Goal: Transaction & Acquisition: Purchase product/service

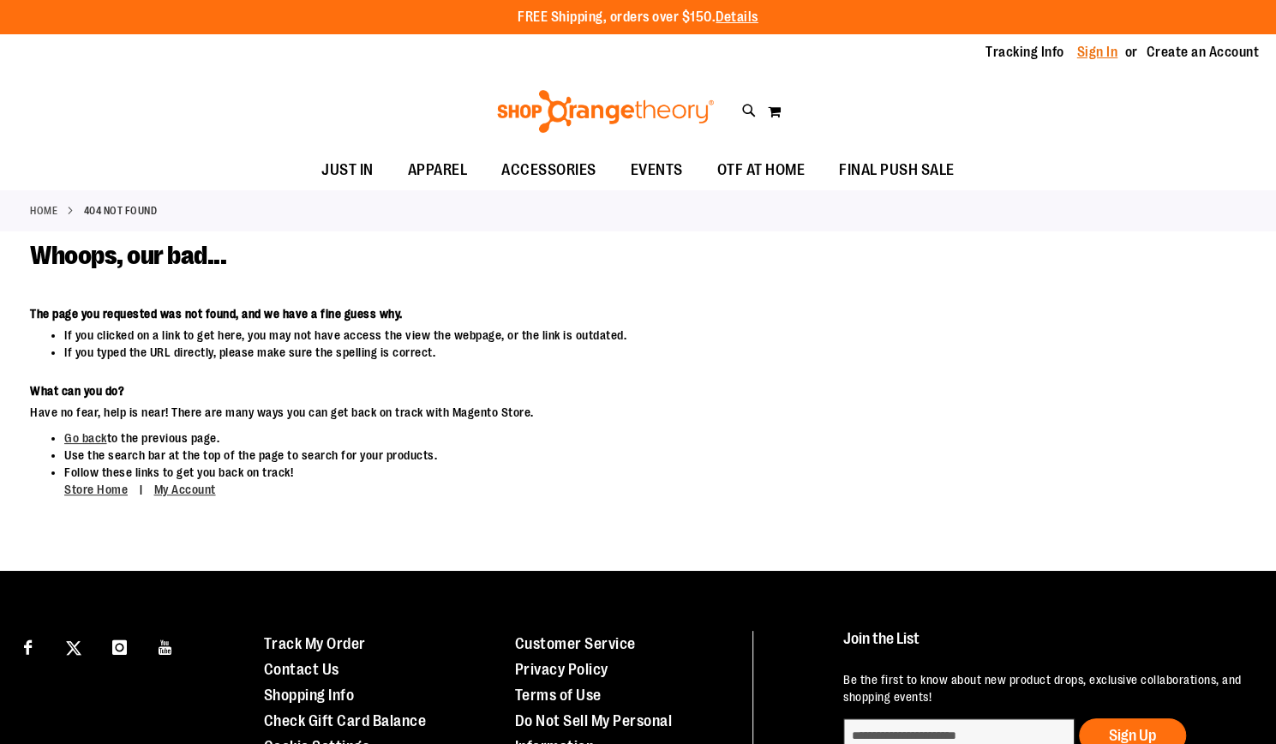
click at [1082, 52] on link "Sign In" at bounding box center [1097, 52] width 41 height 19
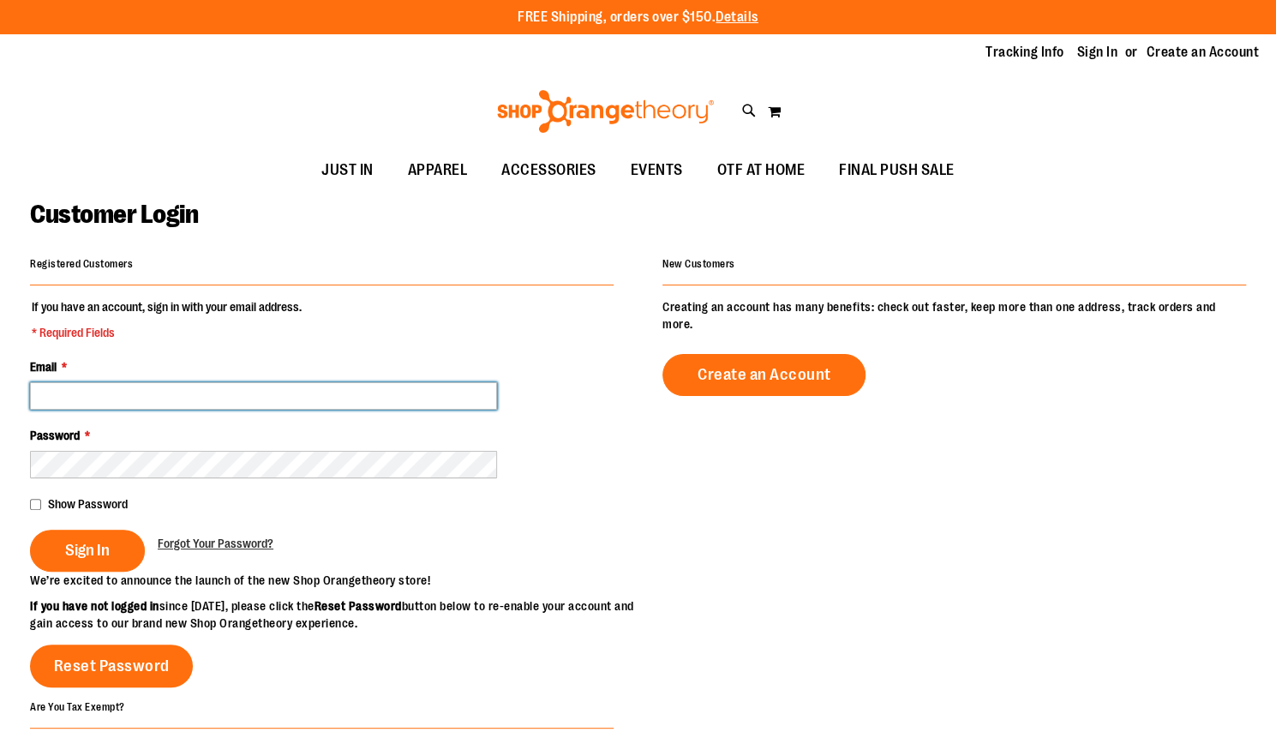
click at [105, 400] on input "Email *" at bounding box center [263, 395] width 467 height 27
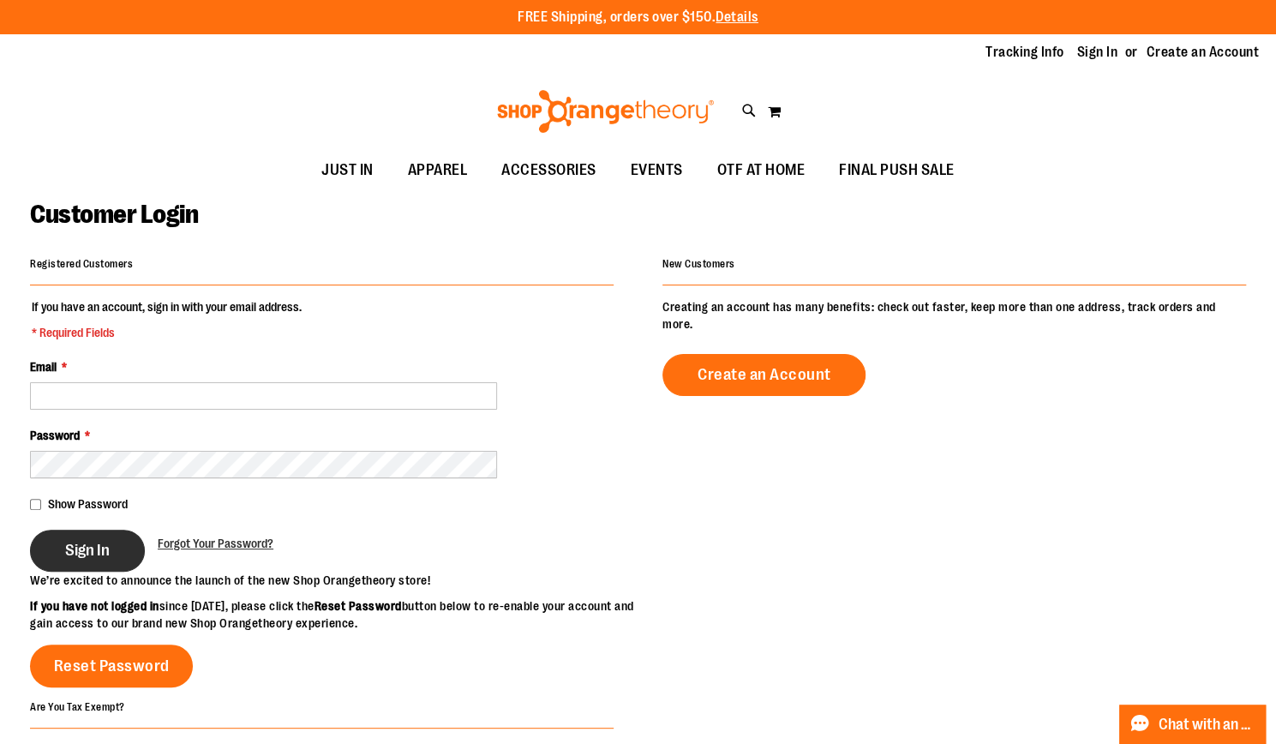
click at [67, 548] on span "Sign In" at bounding box center [87, 550] width 45 height 19
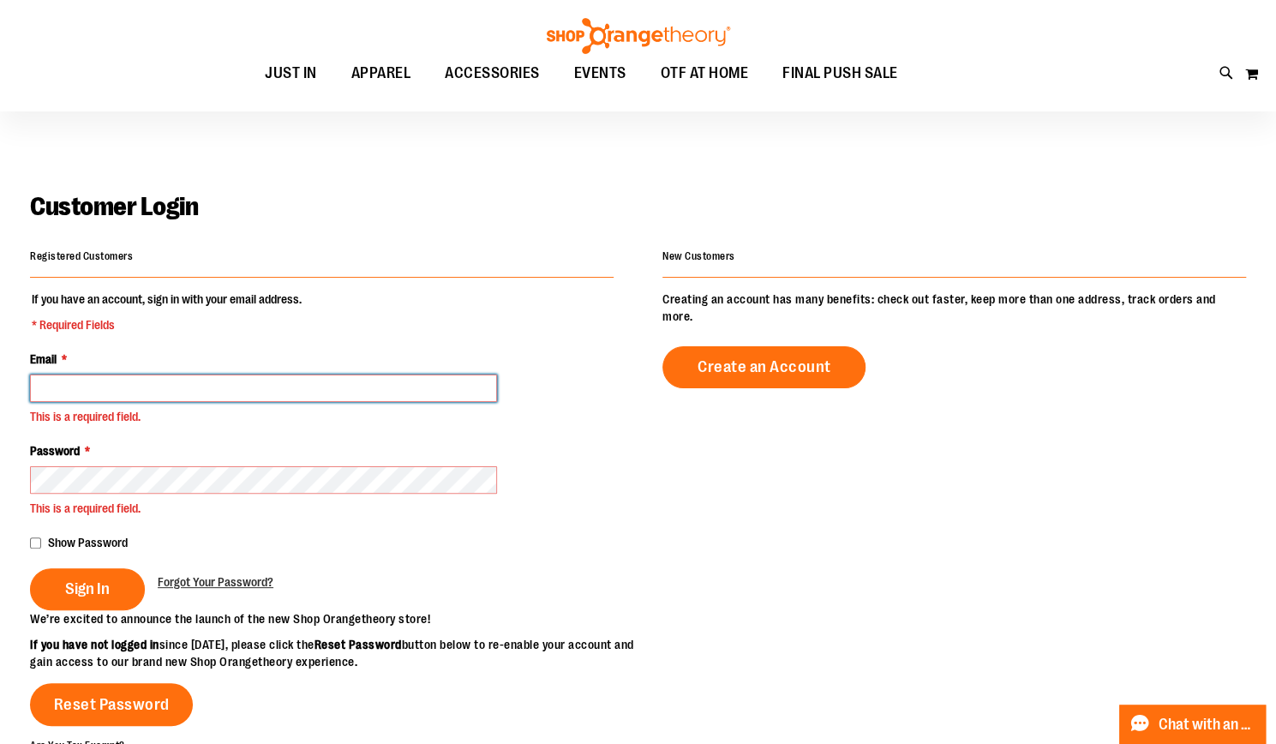
scroll to position [9, 0]
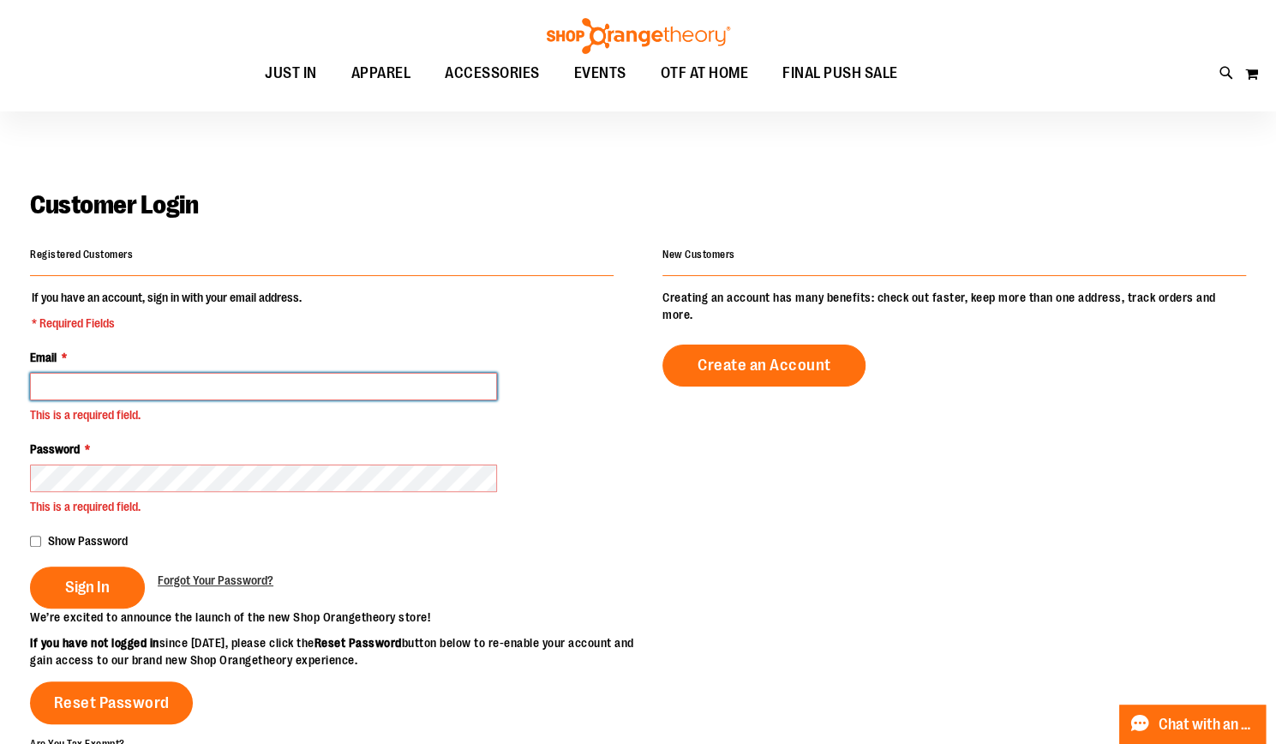
click at [118, 390] on input "Email *" at bounding box center [263, 386] width 467 height 27
type input "**********"
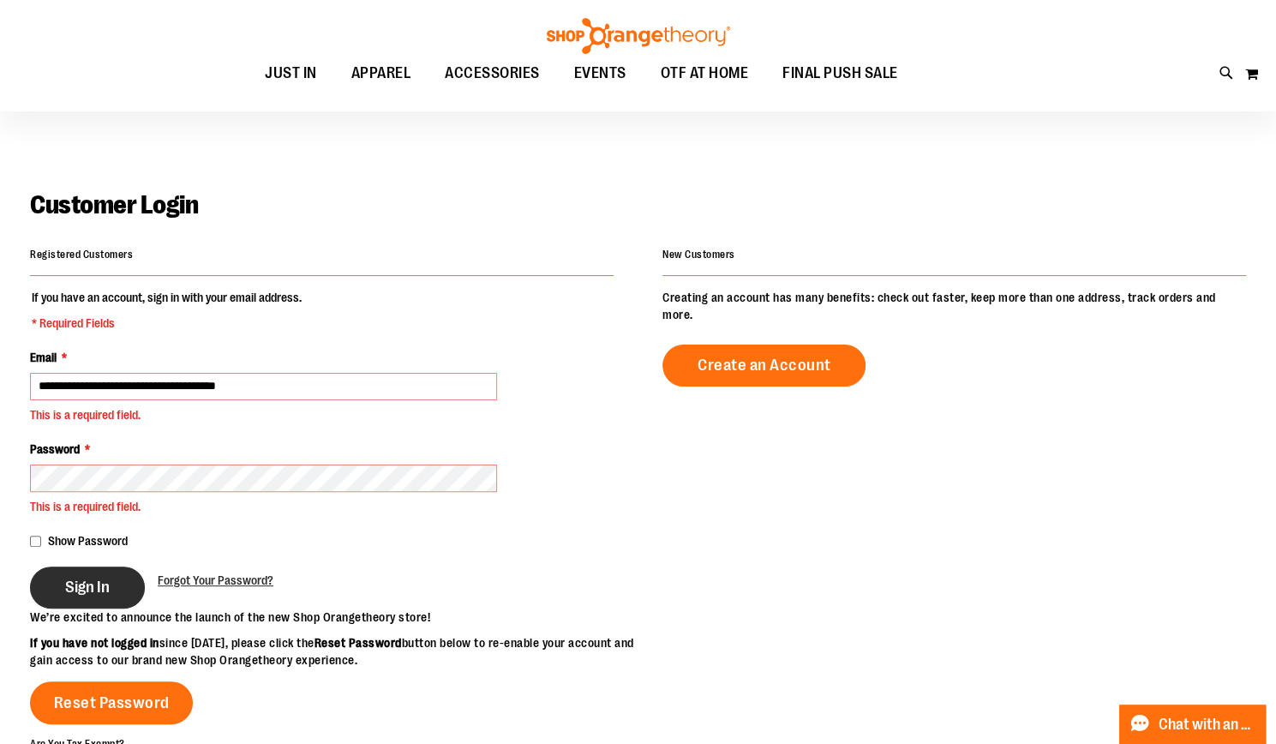
click at [75, 589] on span "Sign In" at bounding box center [87, 587] width 45 height 19
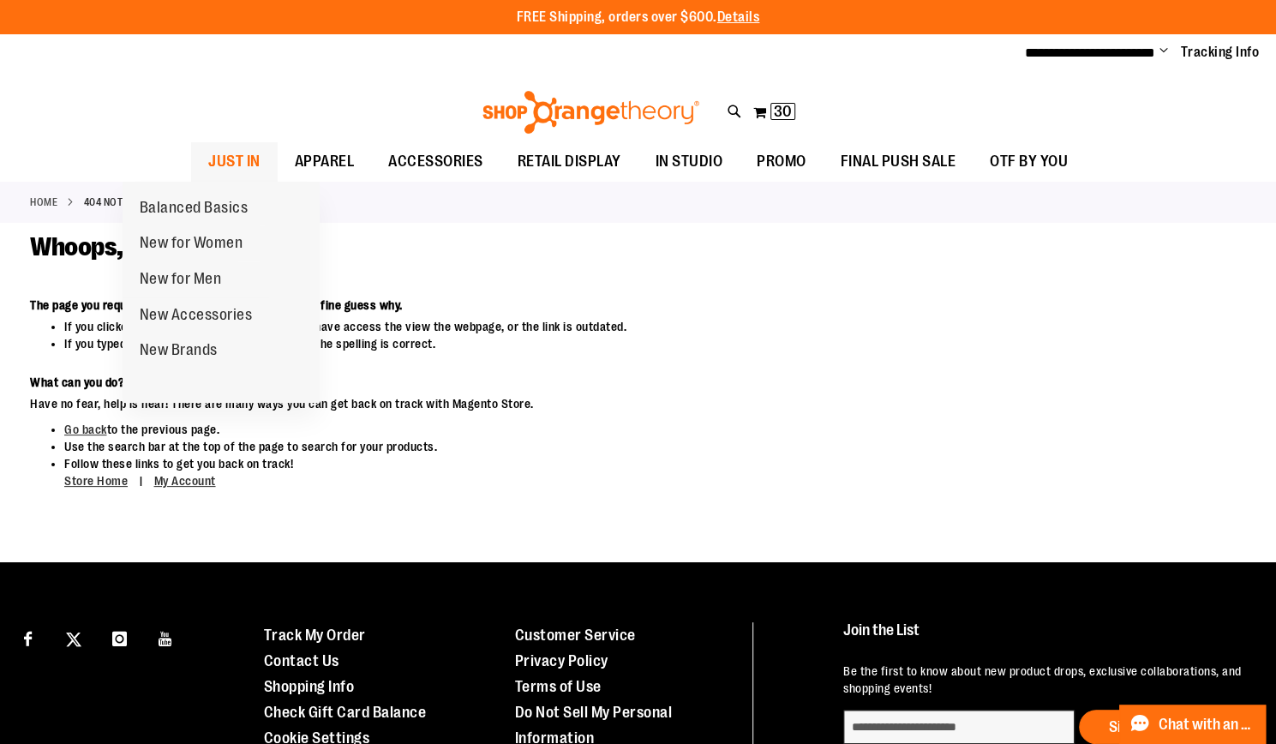
click at [208, 157] on span "JUST IN" at bounding box center [234, 161] width 52 height 39
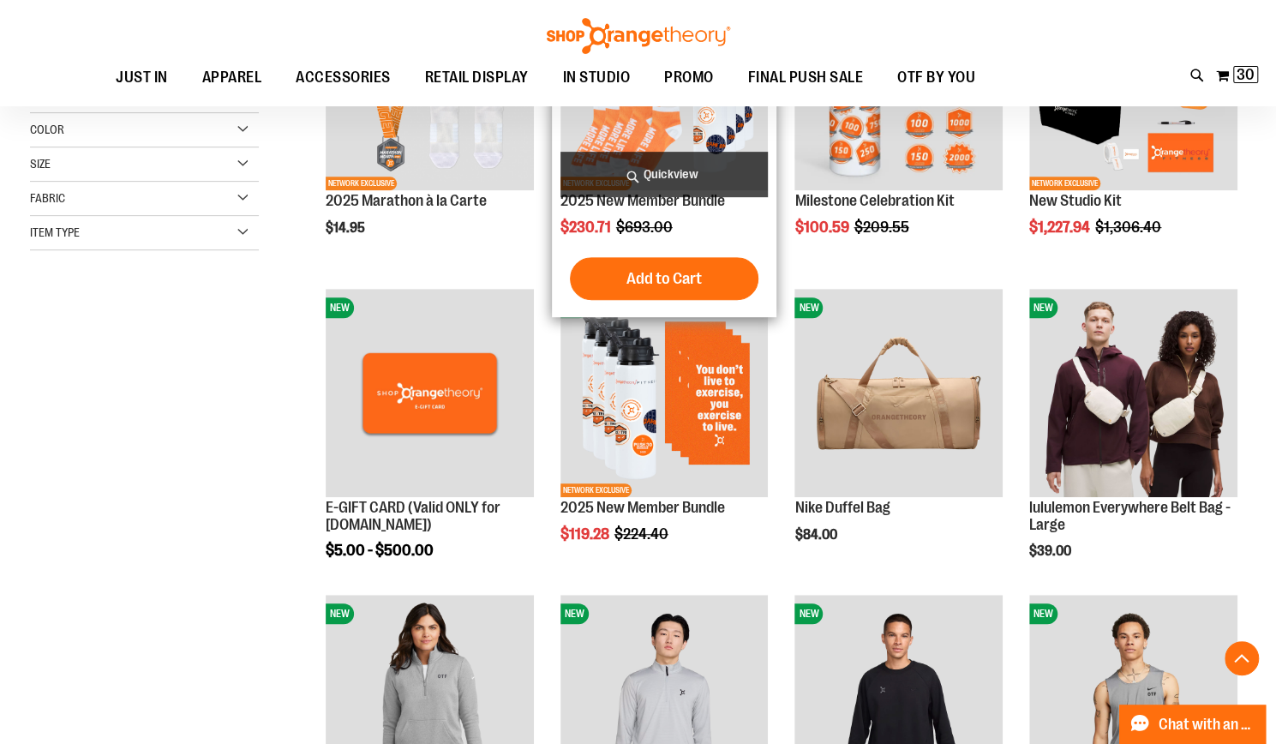
scroll to position [359, 0]
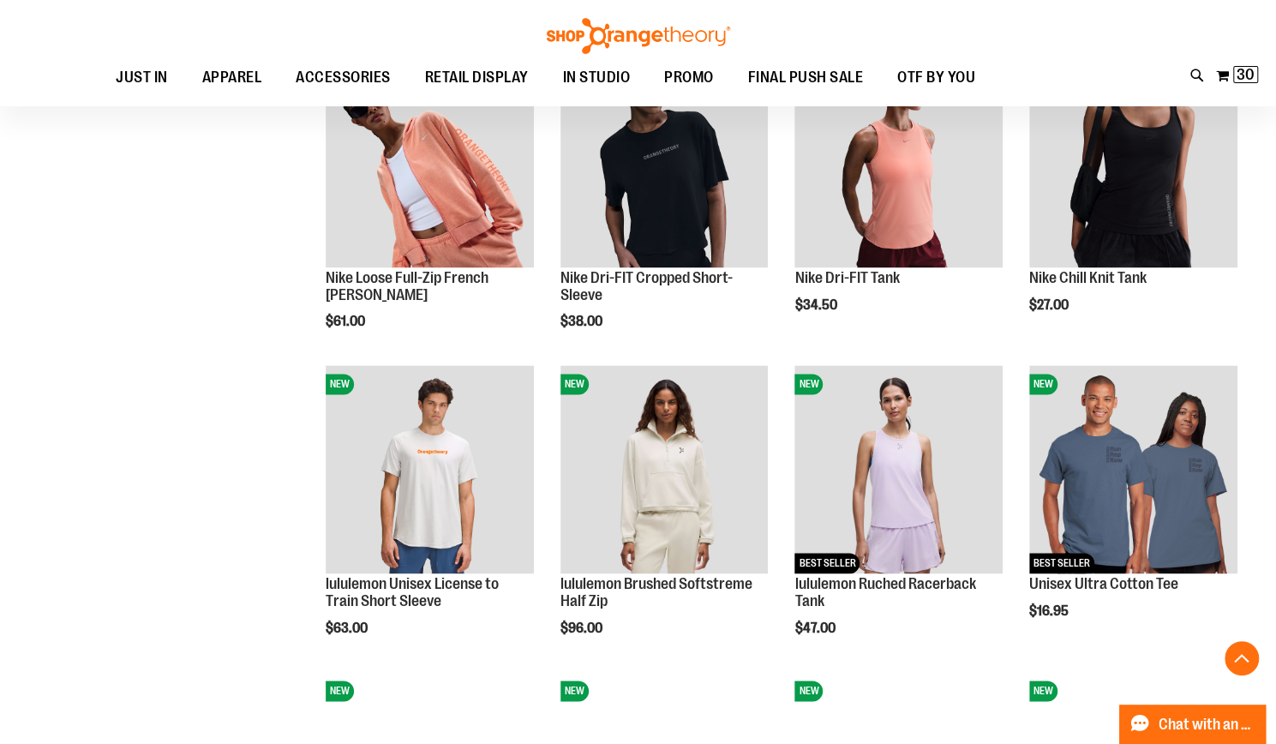
scroll to position [1203, 0]
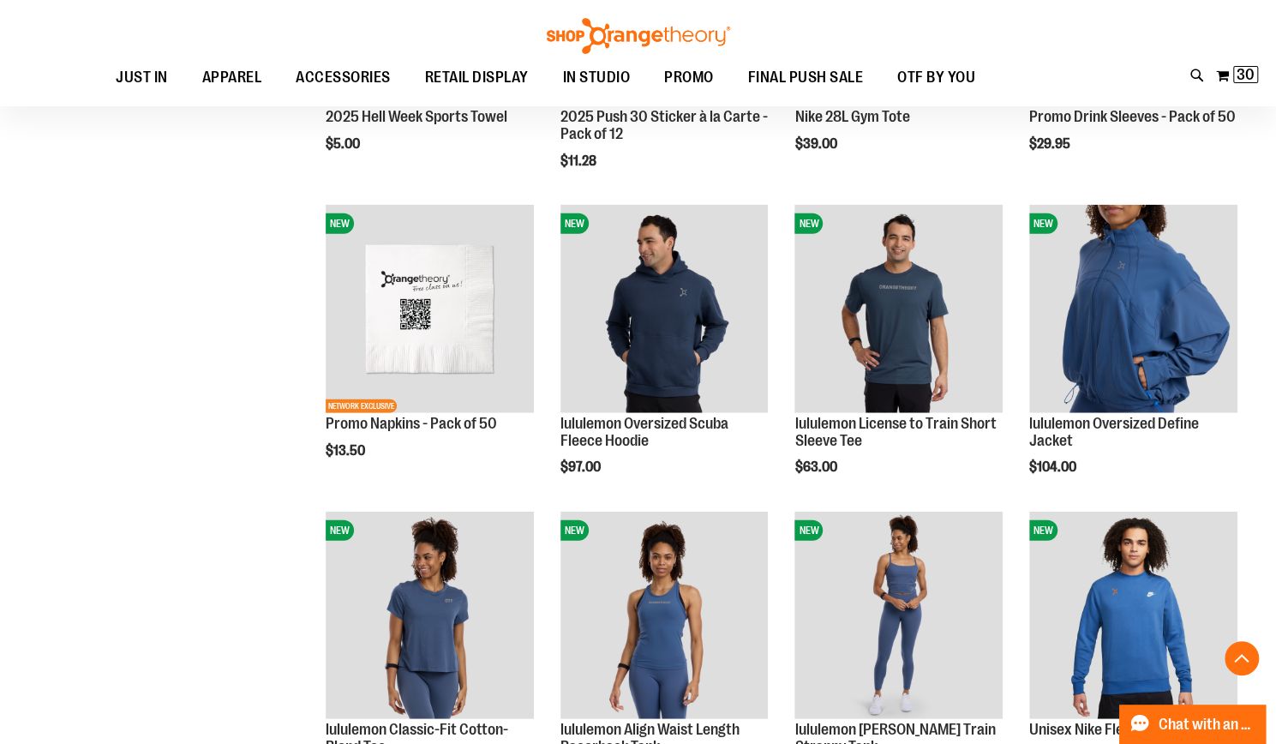
scroll to position [2289, 0]
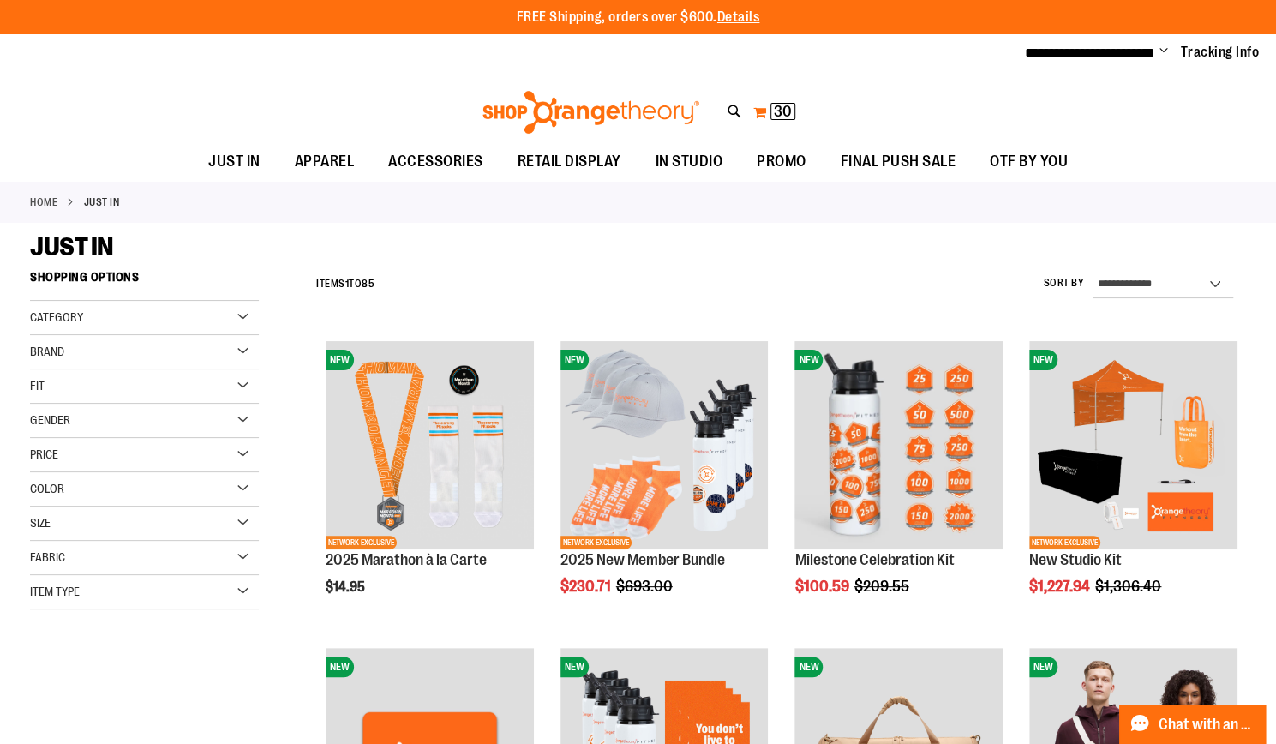
click at [765, 109] on button "My Cart 30 30 items" at bounding box center [775, 112] width 44 height 27
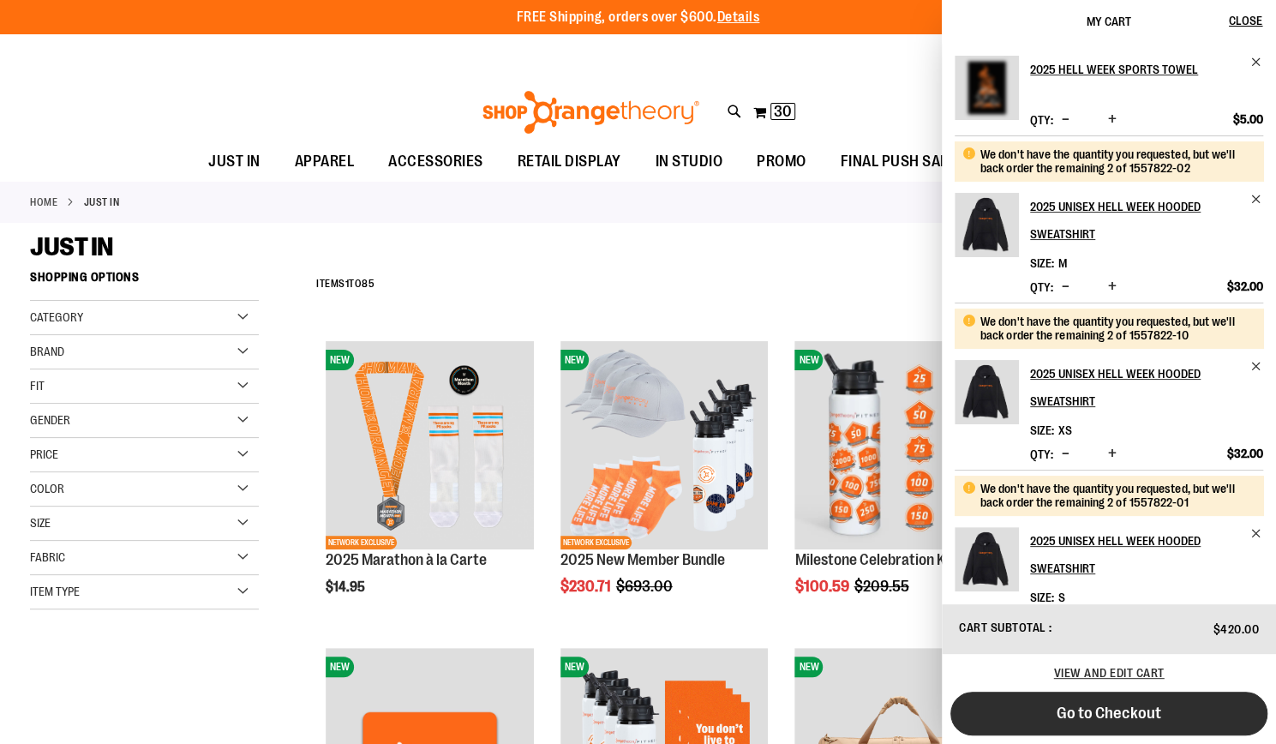
click at [1074, 724] on button "Go to Checkout" at bounding box center [1109, 714] width 317 height 44
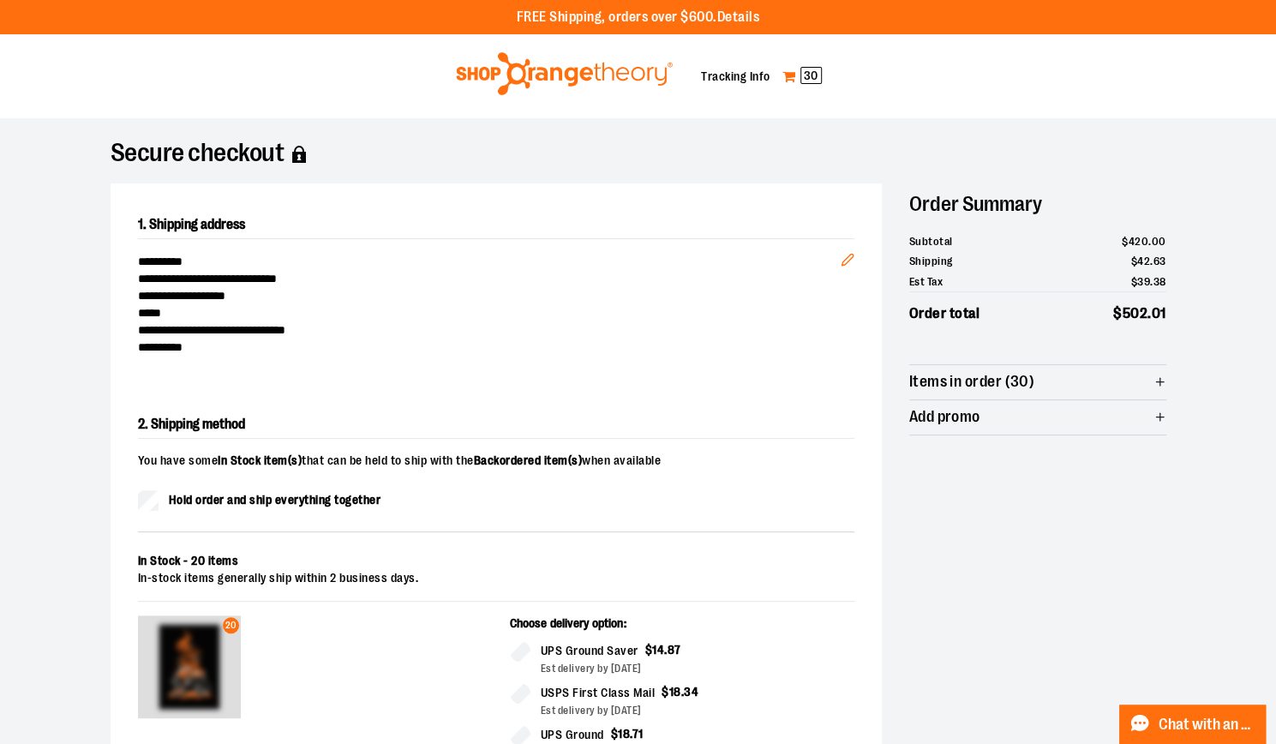
click at [804, 76] on span "30" at bounding box center [811, 75] width 21 height 17
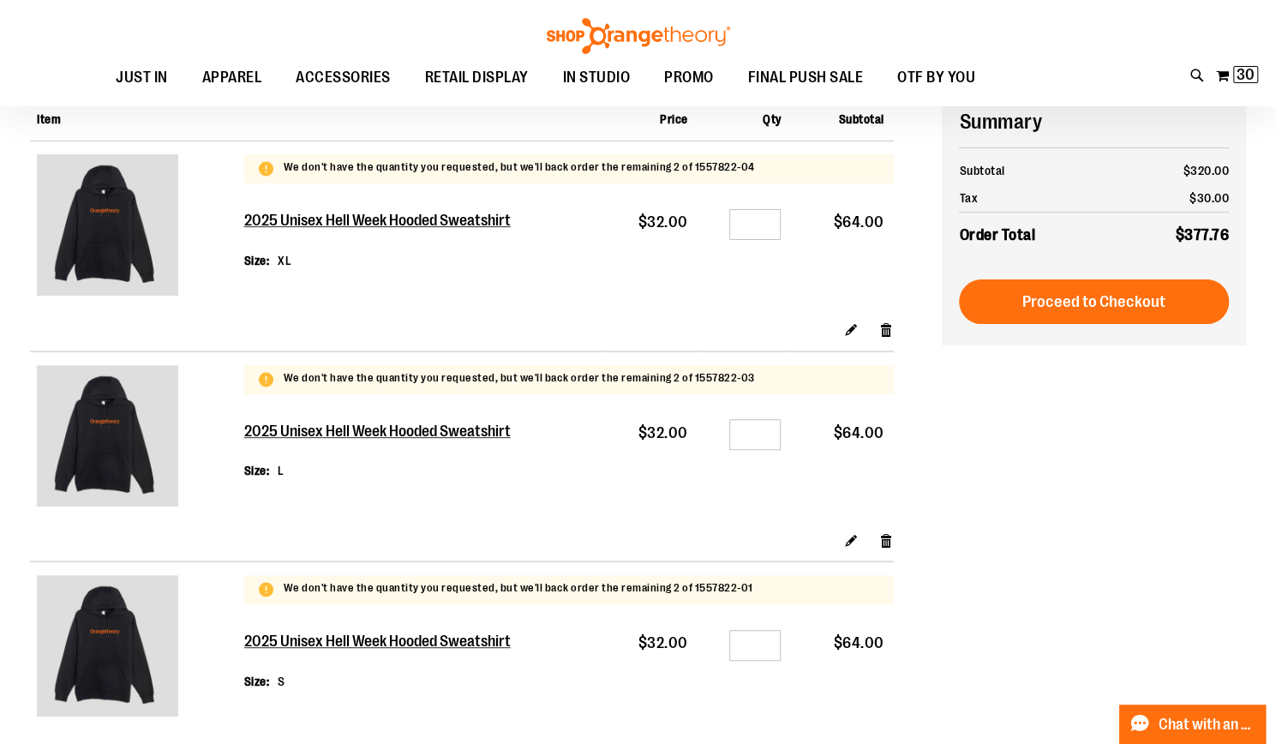
scroll to position [151, 0]
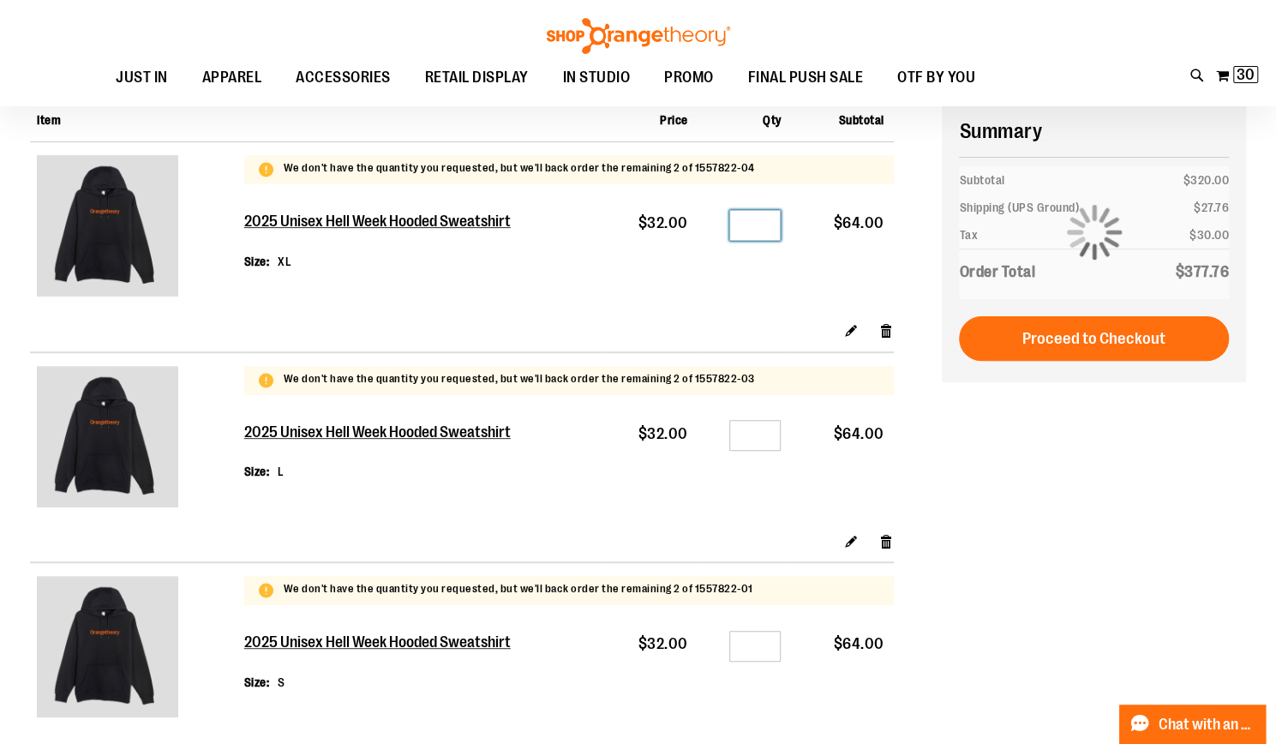
click at [773, 230] on input "*" at bounding box center [754, 225] width 51 height 31
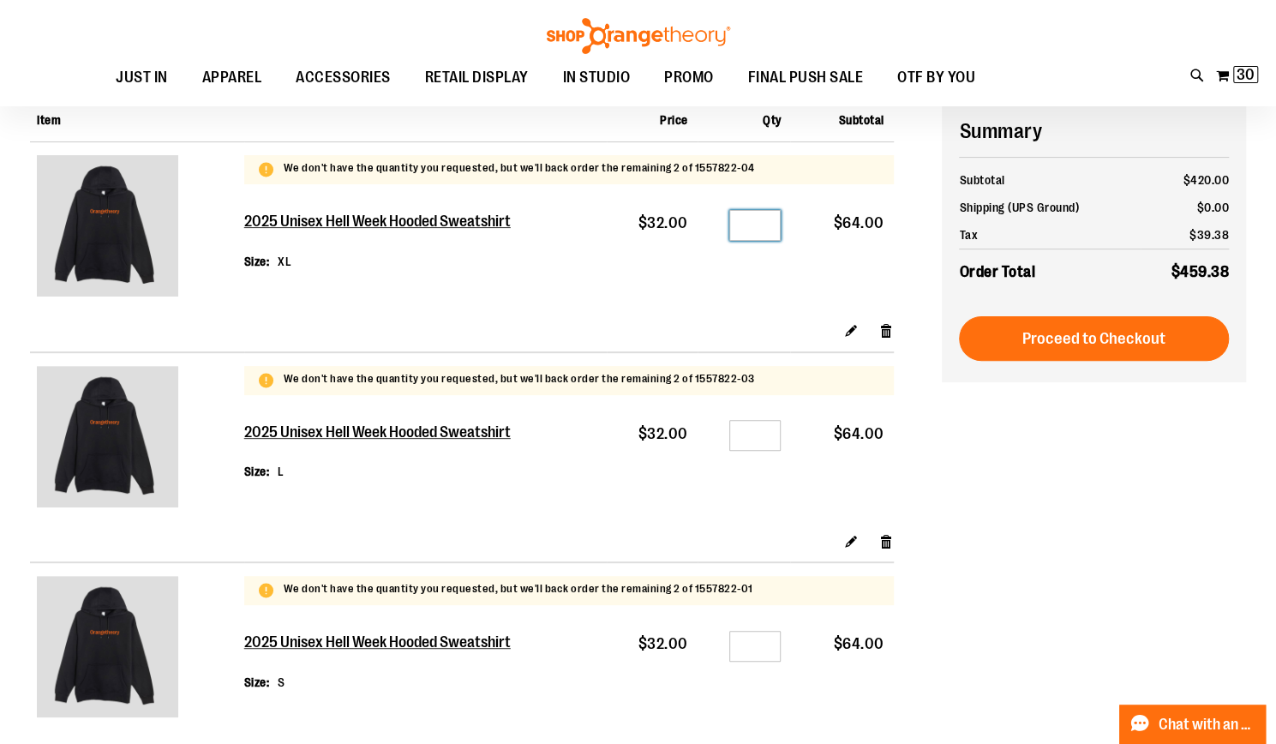
type input "*"
click at [762, 428] on input "*" at bounding box center [754, 435] width 51 height 31
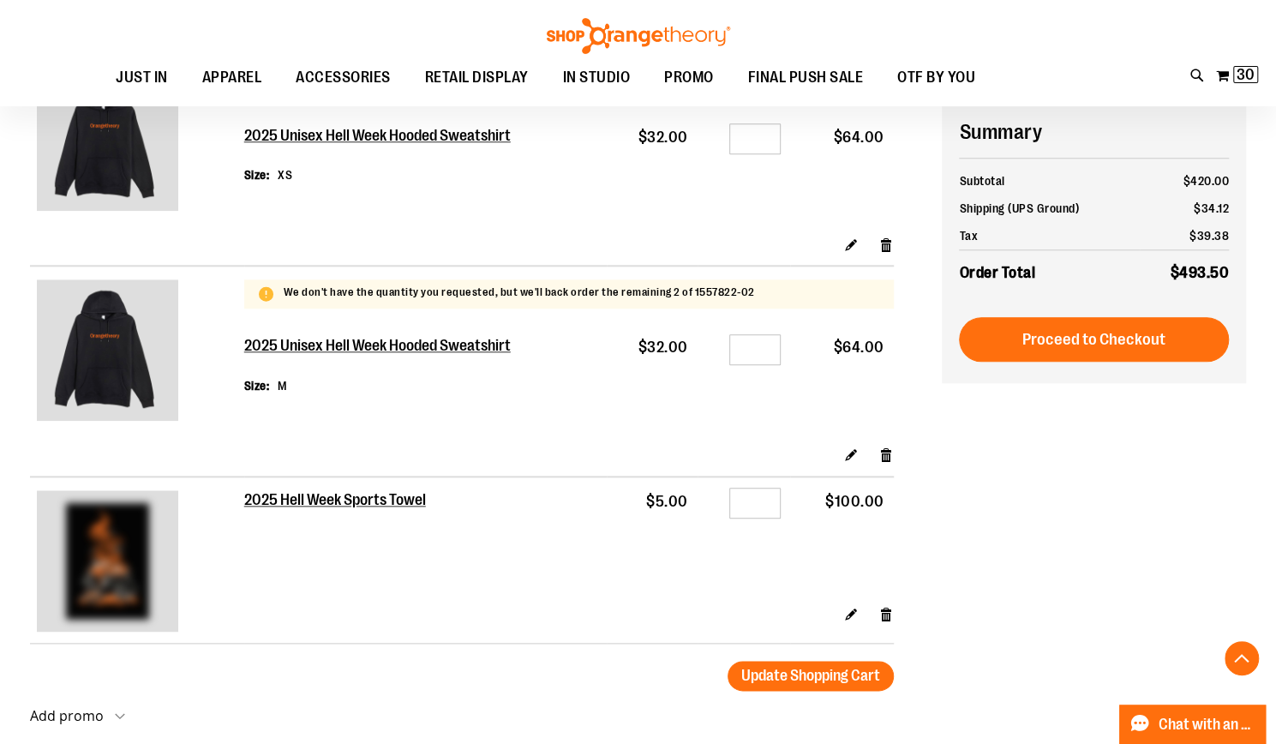
scroll to position [872, 0]
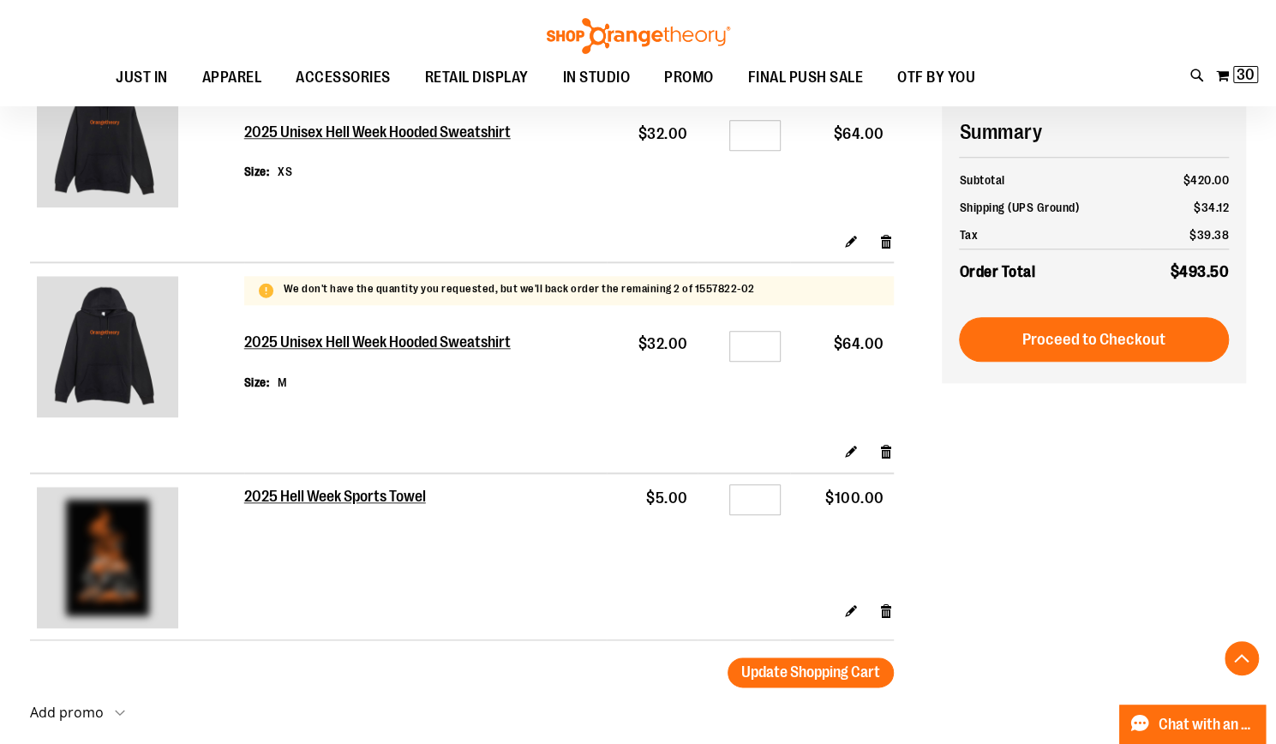
type input "*"
click at [771, 497] on input "**" at bounding box center [754, 499] width 51 height 31
type input "*"
type input "**"
click at [817, 673] on span "Update Shopping Cart" at bounding box center [810, 671] width 139 height 17
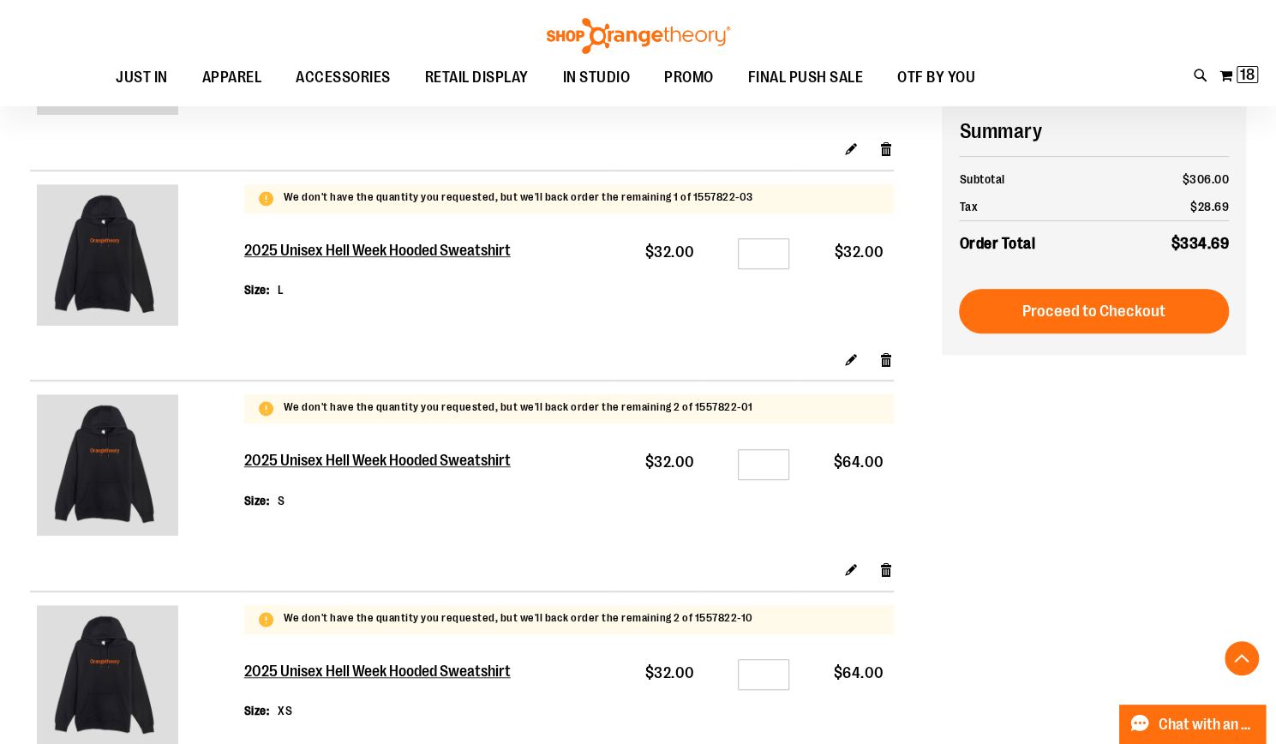
scroll to position [330, 0]
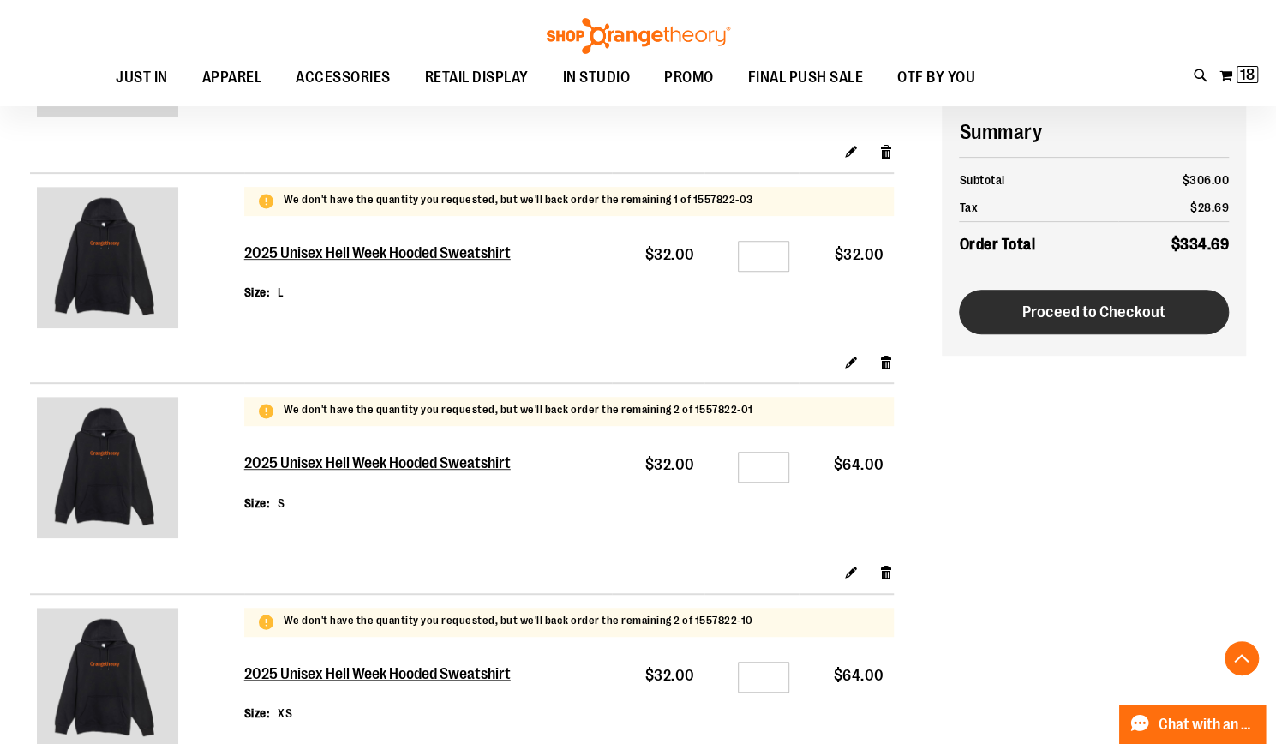
click at [1073, 306] on span "Proceed to Checkout" at bounding box center [1094, 312] width 143 height 19
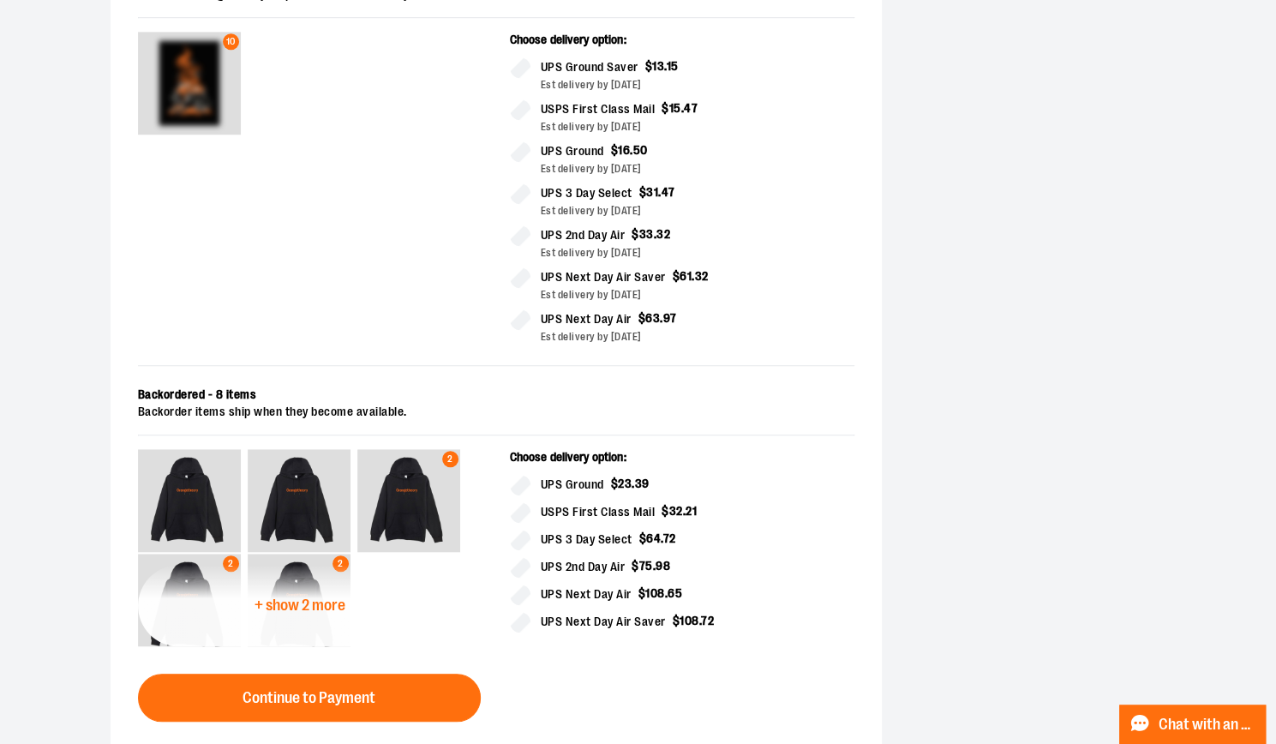
scroll to position [585, 0]
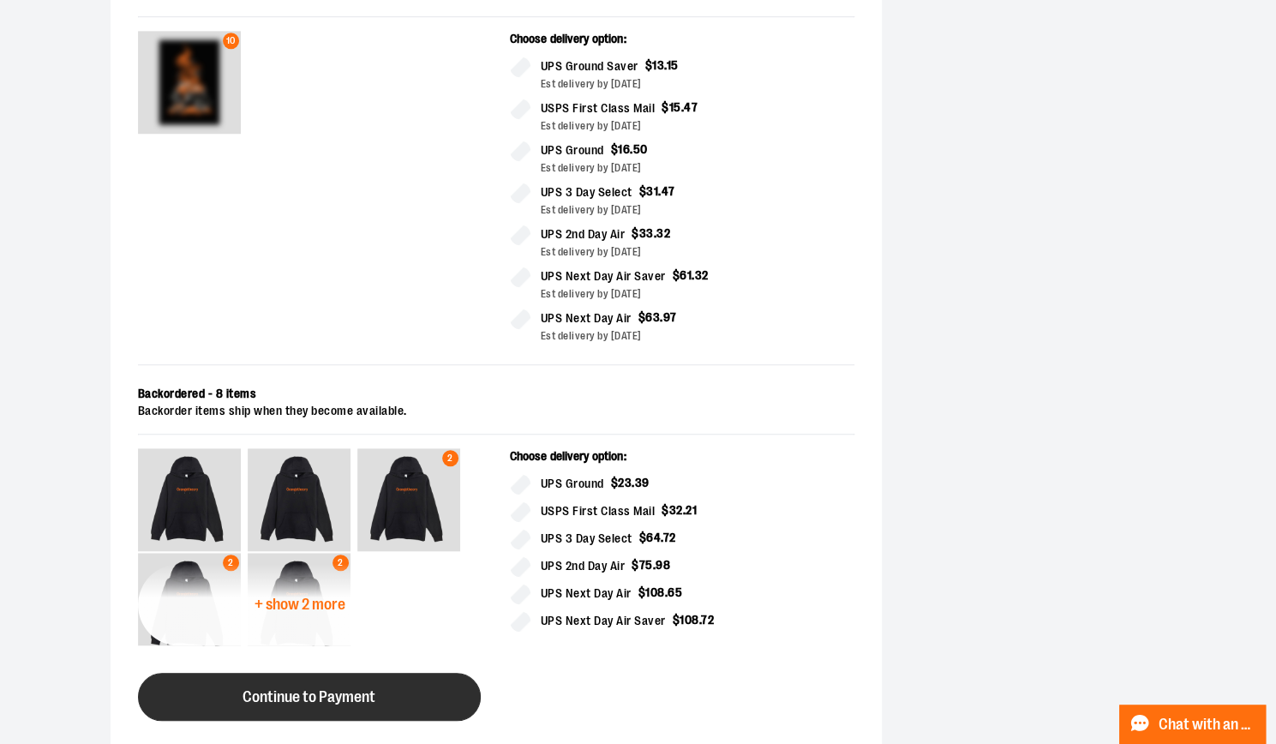
click at [376, 675] on button "Continue to Payment" at bounding box center [309, 697] width 343 height 48
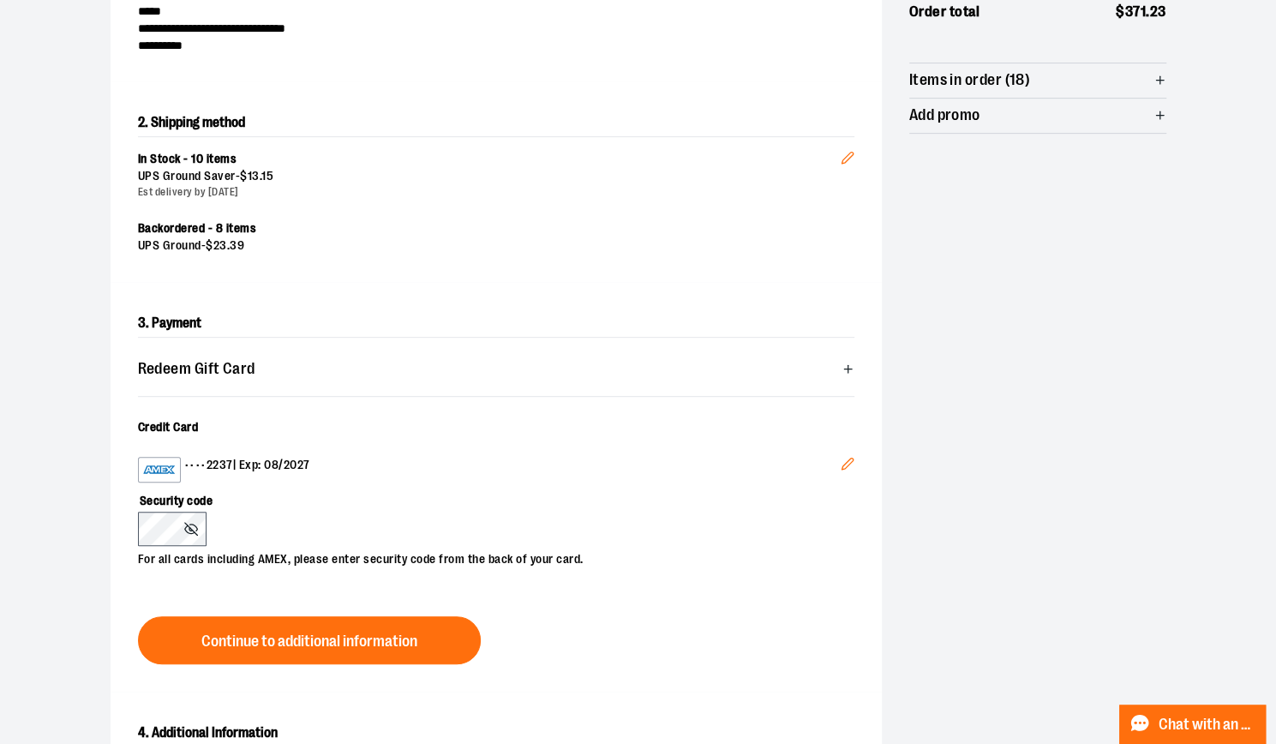
scroll to position [300, 0]
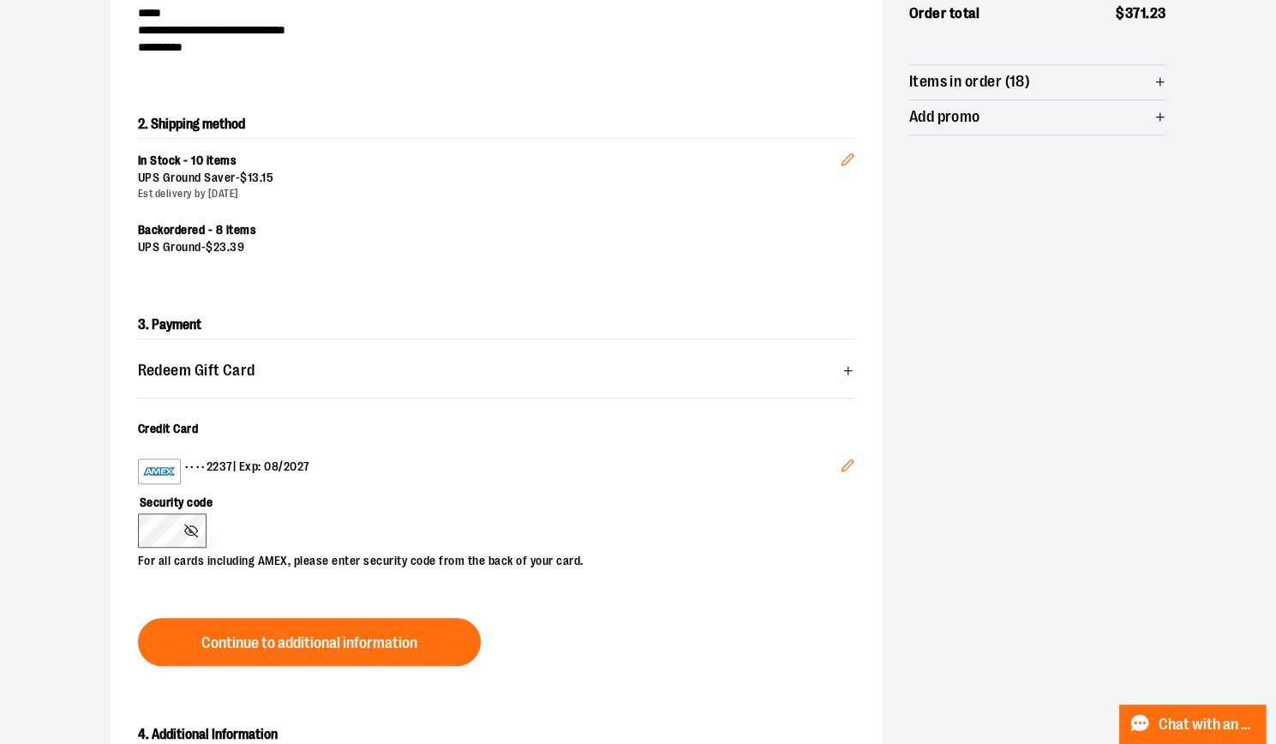
click at [847, 461] on icon "Edit" at bounding box center [847, 464] width 11 height 11
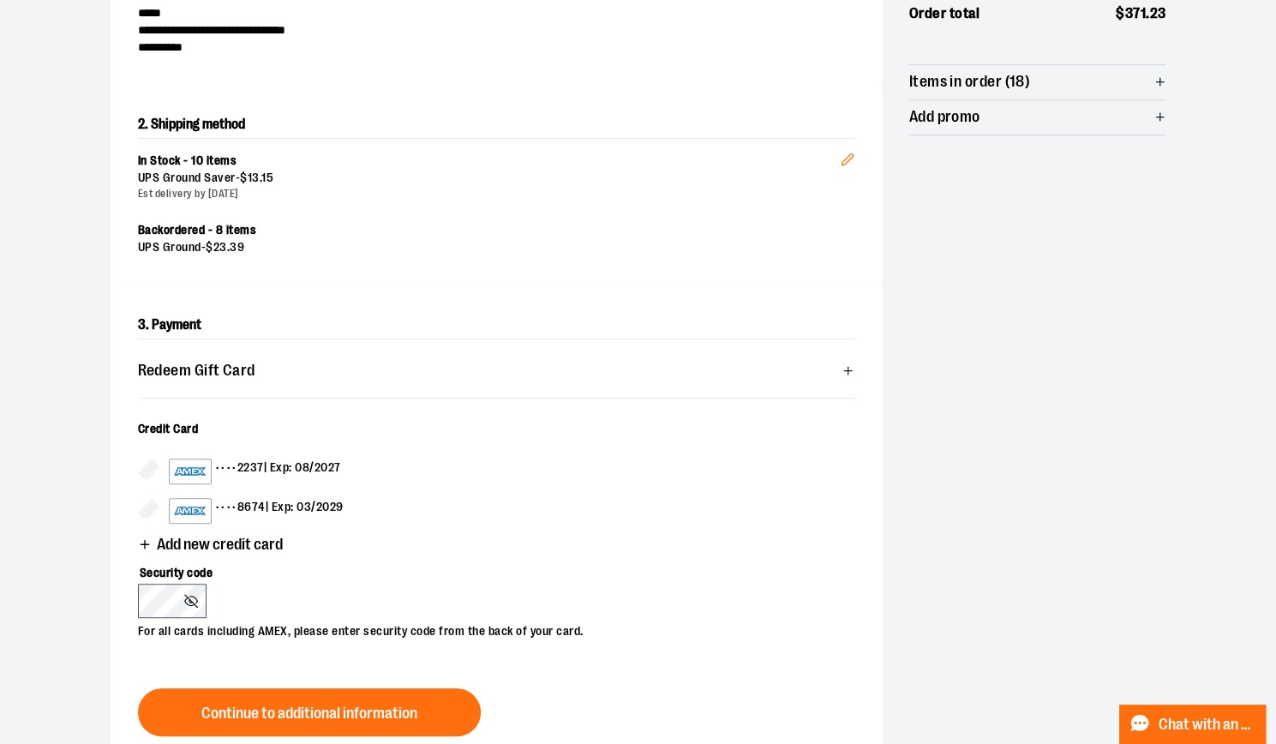
click at [216, 541] on span "Add new credit card" at bounding box center [220, 545] width 126 height 16
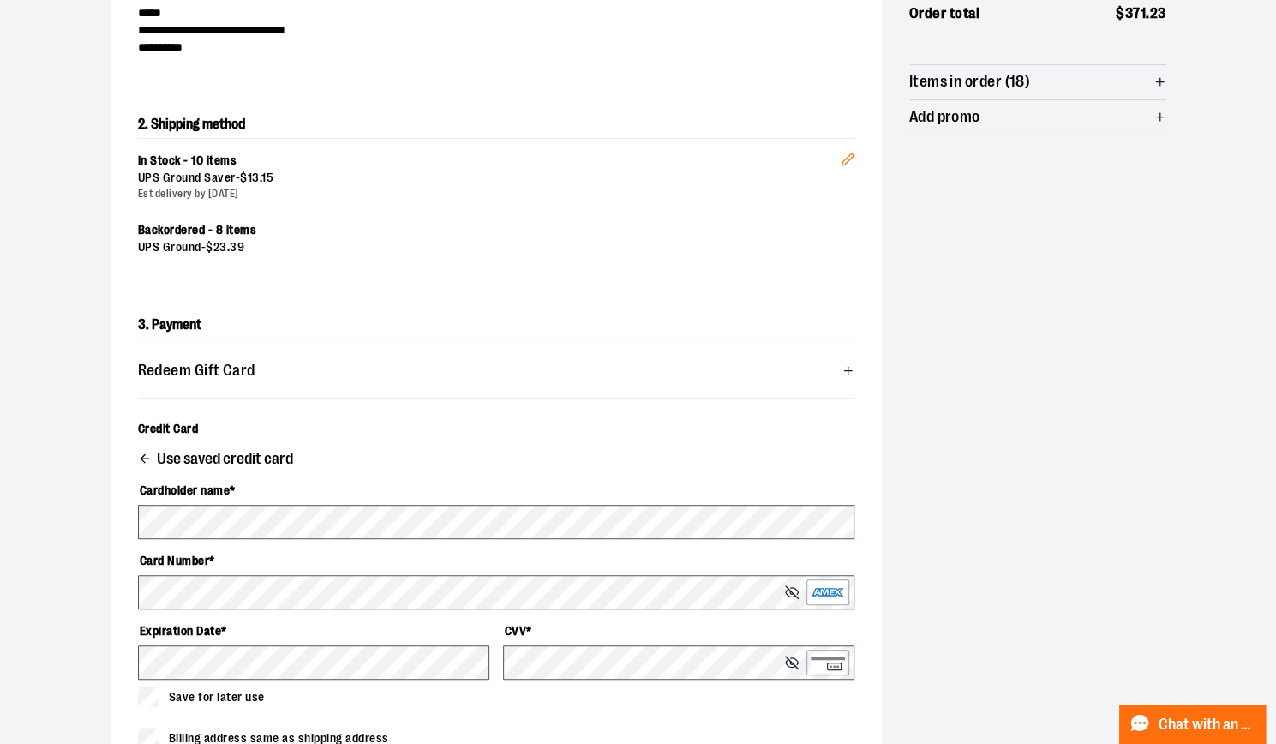
click at [685, 704] on div "Save for later use" at bounding box center [496, 697] width 717 height 21
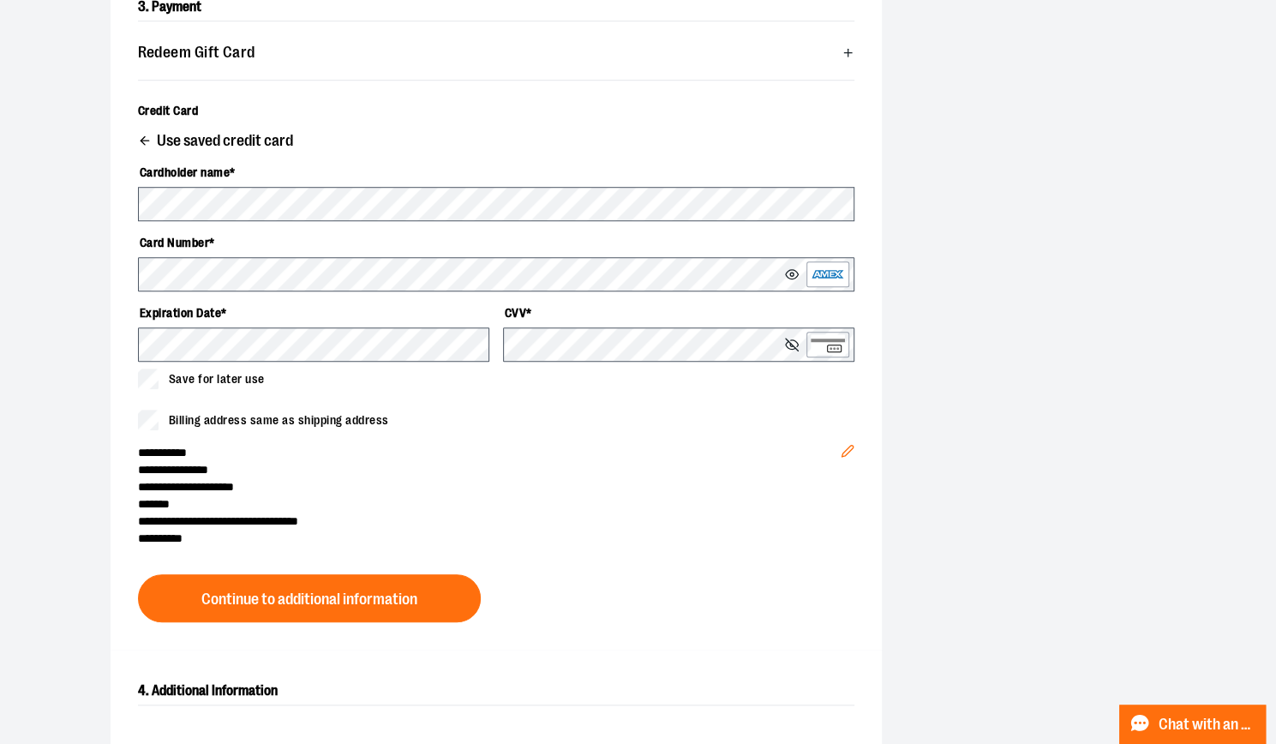
scroll to position [620, 0]
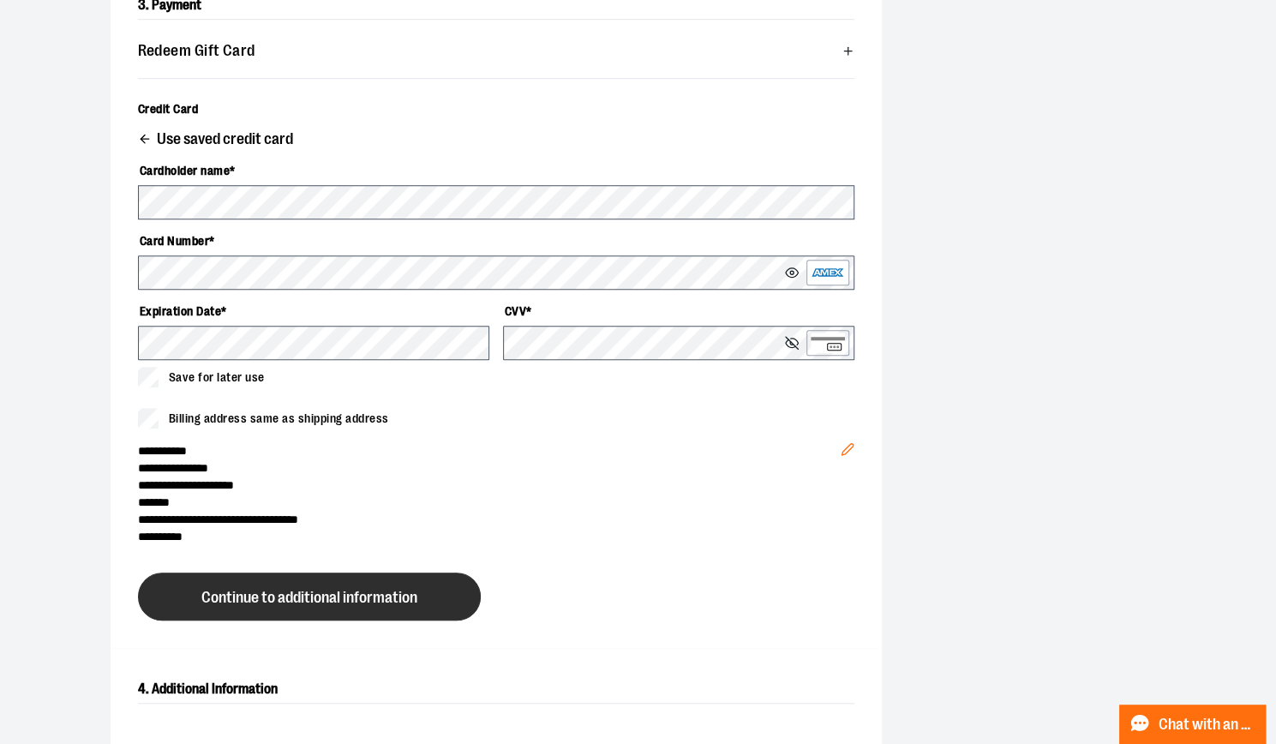
click at [309, 591] on span "Continue to additional information" at bounding box center [309, 598] width 216 height 16
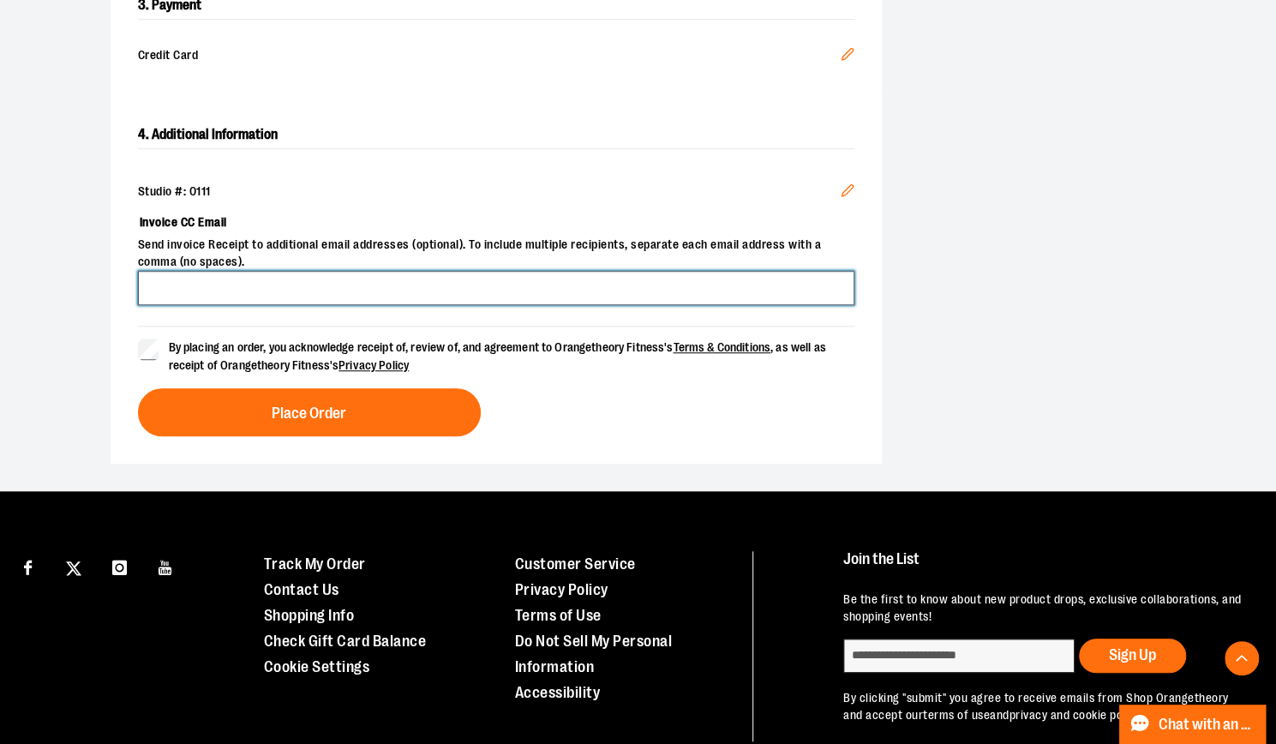
click at [204, 287] on input "Invoice CC Email" at bounding box center [496, 288] width 717 height 34
type input "**********"
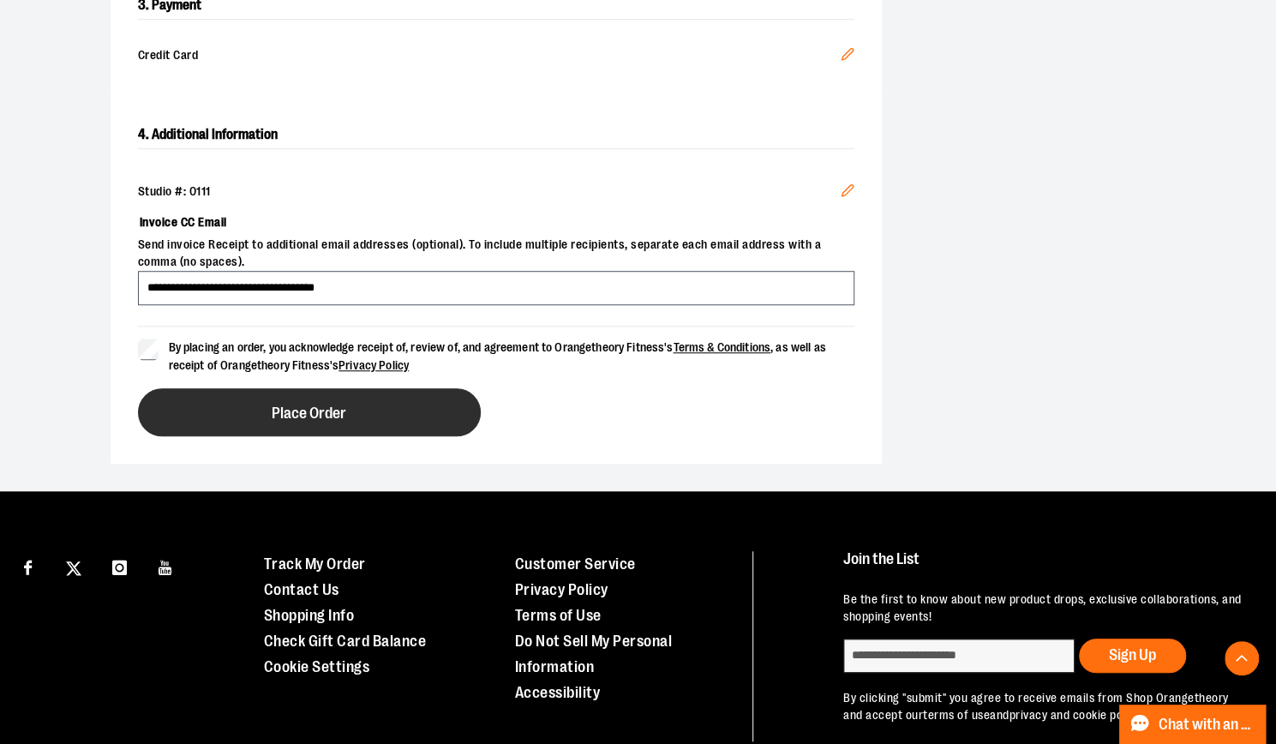
click at [367, 411] on button "Place Order" at bounding box center [309, 412] width 343 height 48
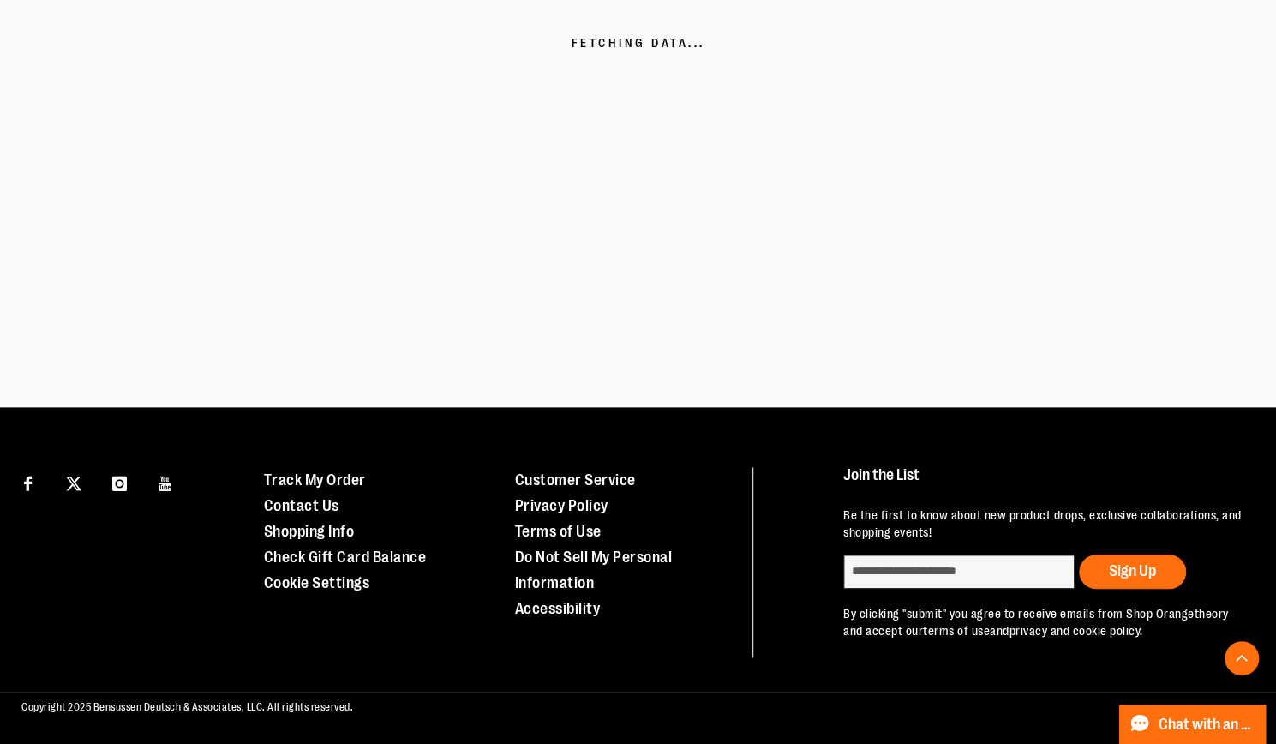
scroll to position [550, 0]
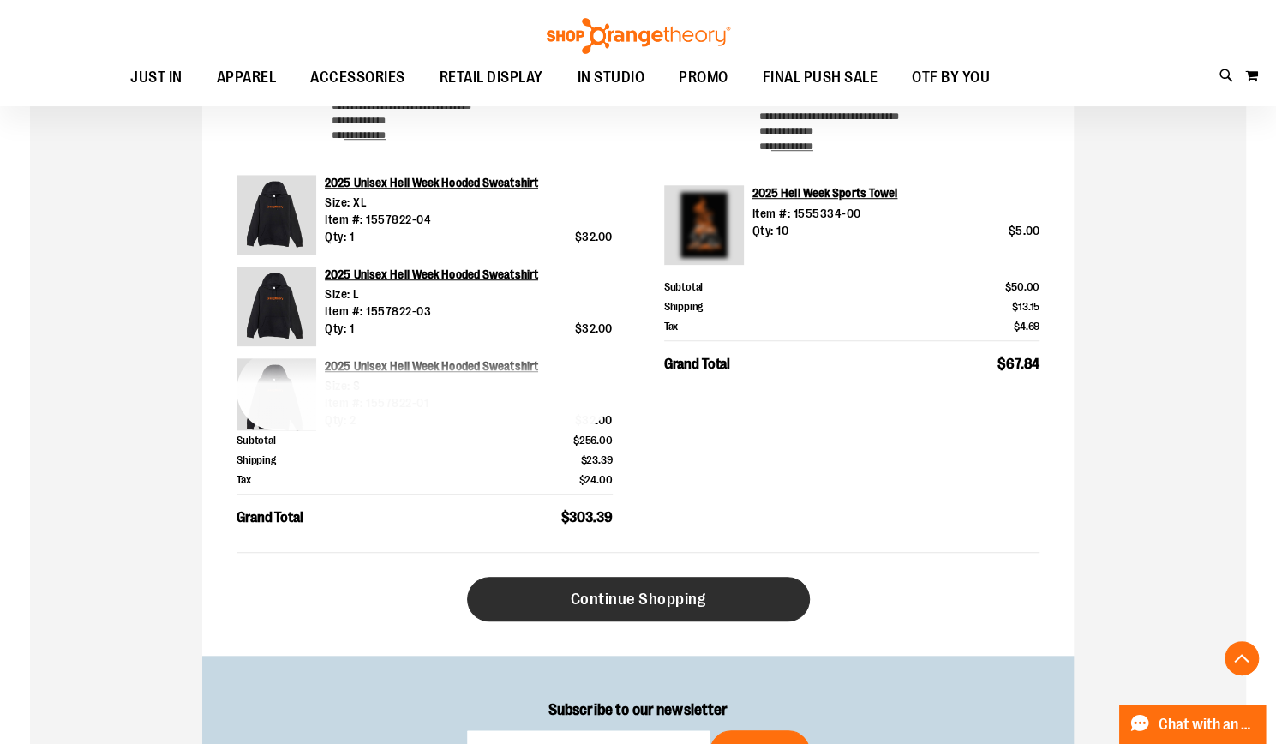
scroll to position [616, 0]
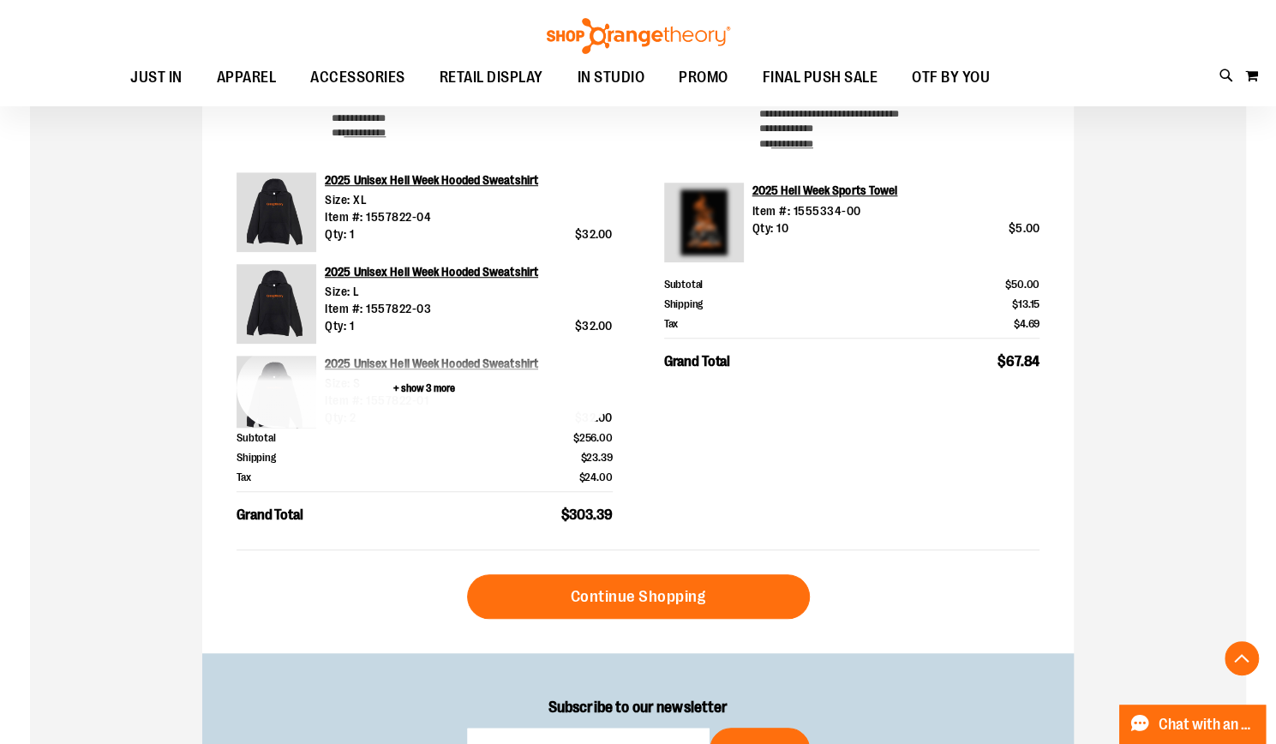
click at [413, 385] on button "+ show 3 more" at bounding box center [425, 388] width 376 height 80
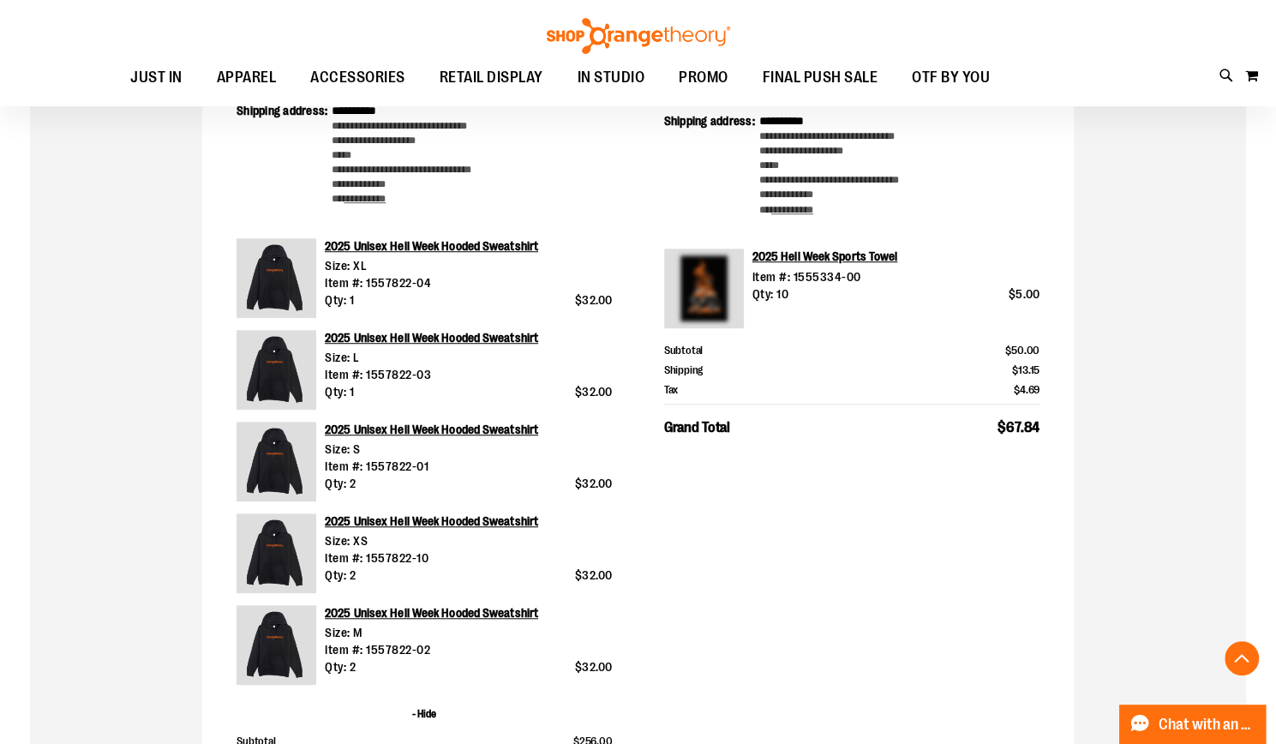
scroll to position [554, 0]
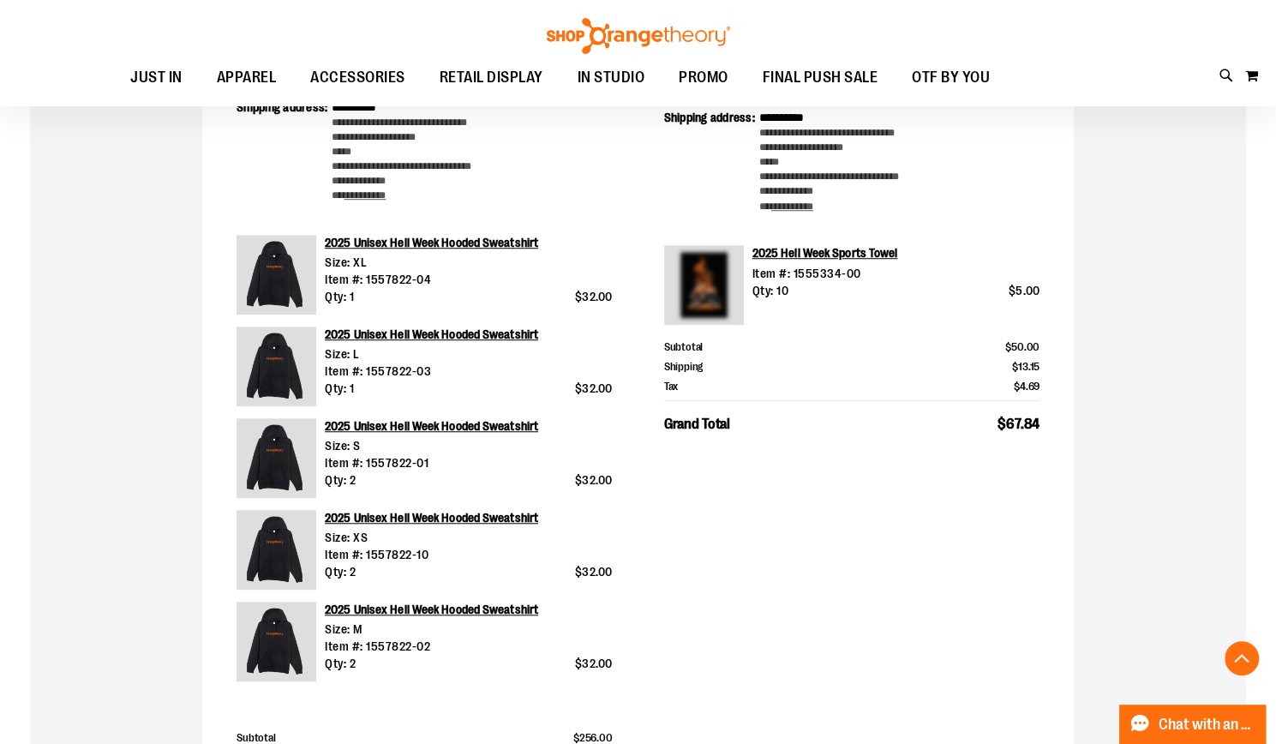
click at [459, 242] on link "2025 Unisex Hell Week Hooded Sweatshirt" at bounding box center [431, 243] width 213 height 14
